Goal: Task Accomplishment & Management: Use online tool/utility

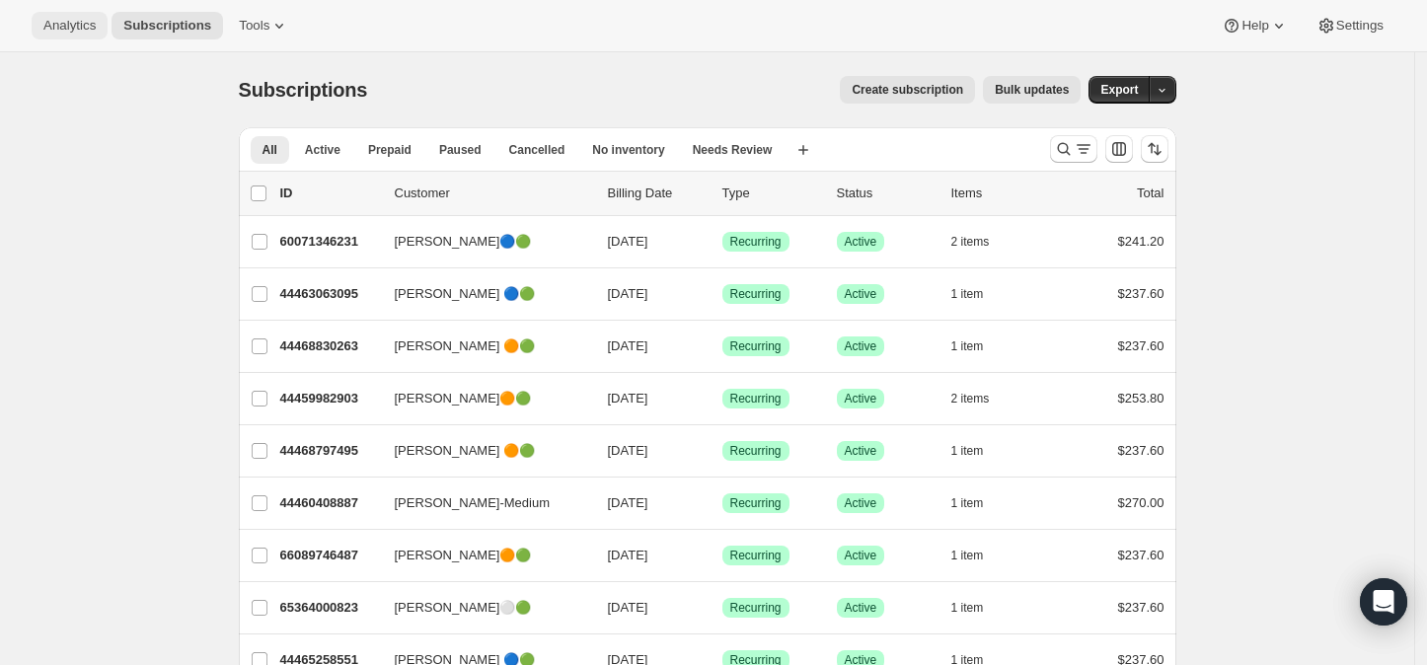
click at [66, 22] on span "Analytics" at bounding box center [69, 26] width 52 height 16
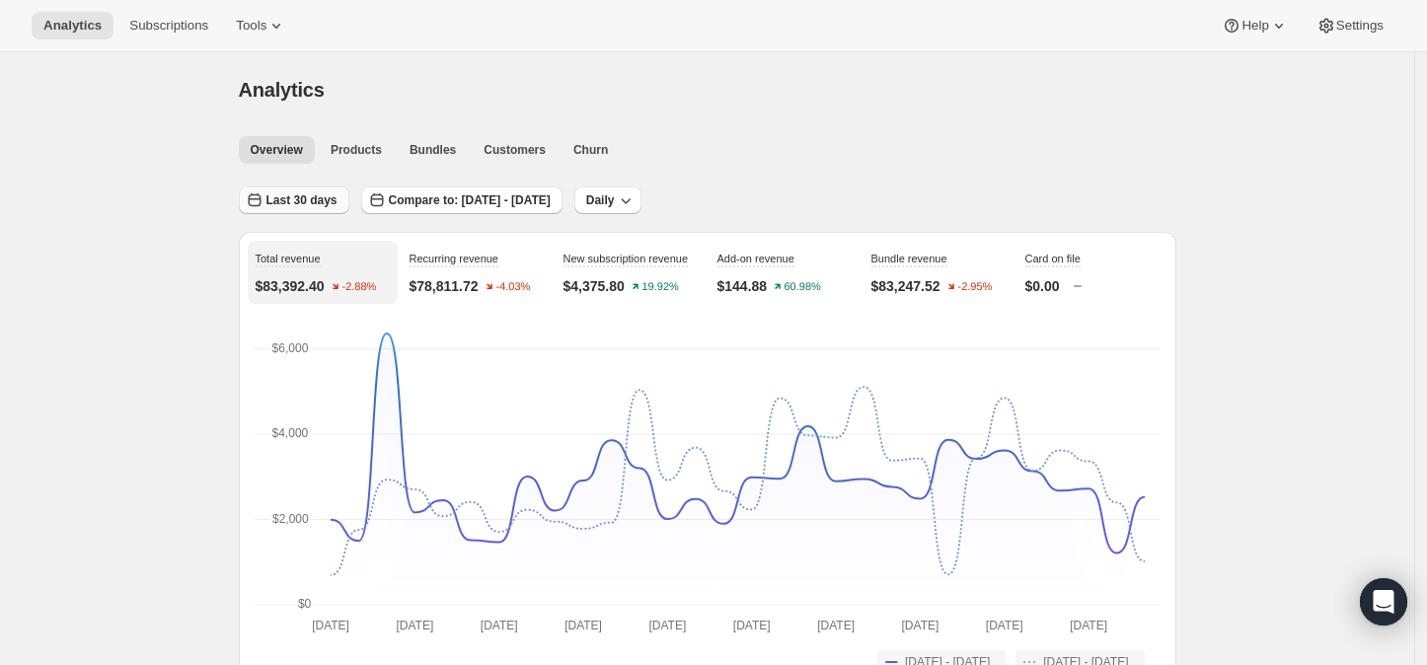
click at [265, 200] on icon "button" at bounding box center [255, 201] width 20 height 20
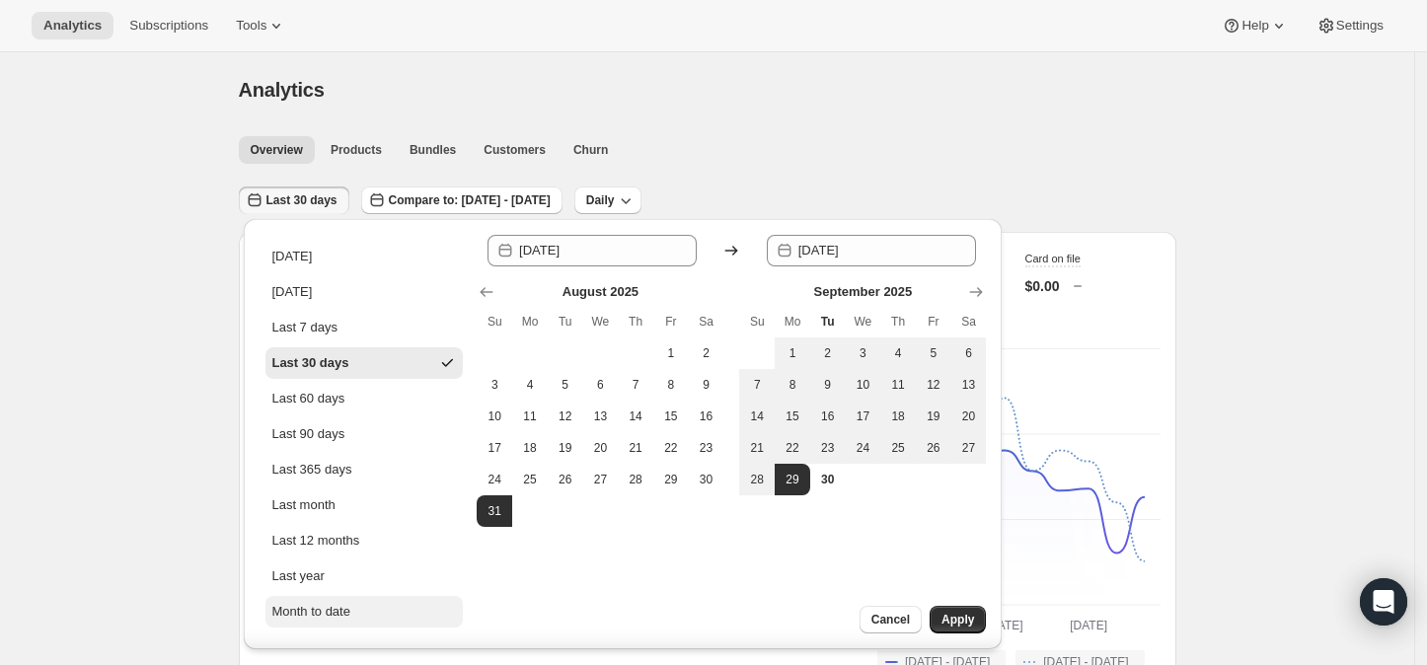
click at [305, 608] on div "Month to date" at bounding box center [310, 612] width 79 height 20
type input "[DATE]"
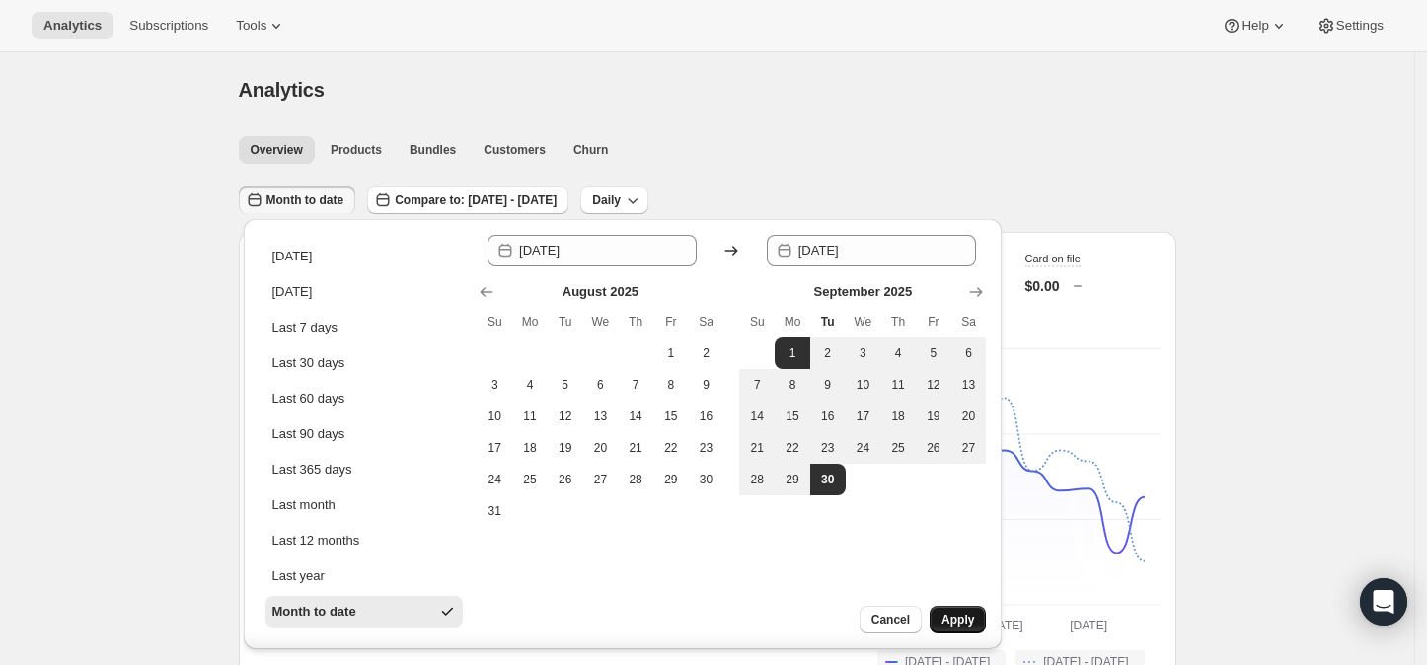
click at [966, 618] on span "Apply" at bounding box center [958, 620] width 33 height 16
